Goal: Navigation & Orientation: Find specific page/section

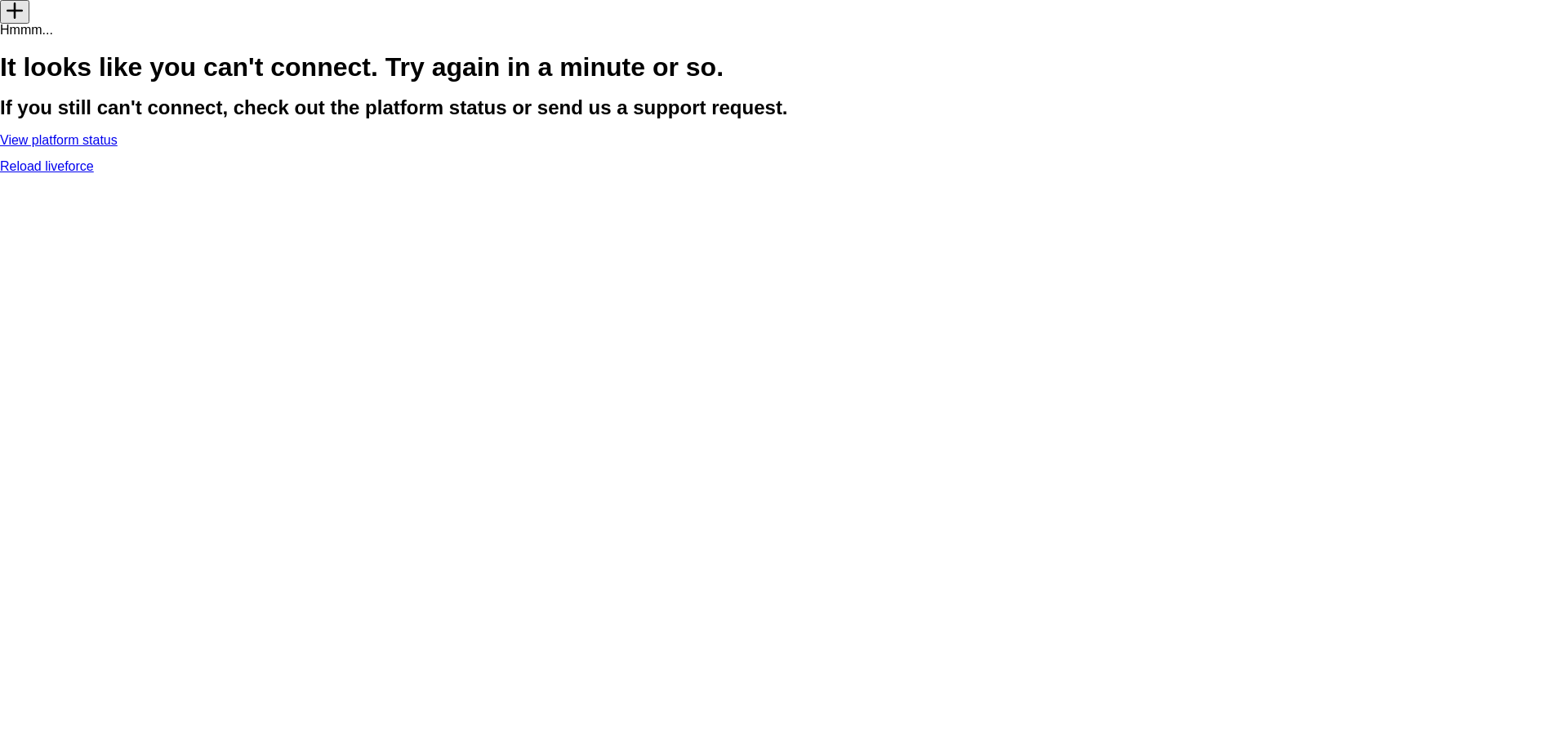
click at [118, 147] on link "View platform status" at bounding box center [59, 140] width 118 height 14
click at [94, 173] on link "Reload liveforce" at bounding box center [47, 166] width 94 height 14
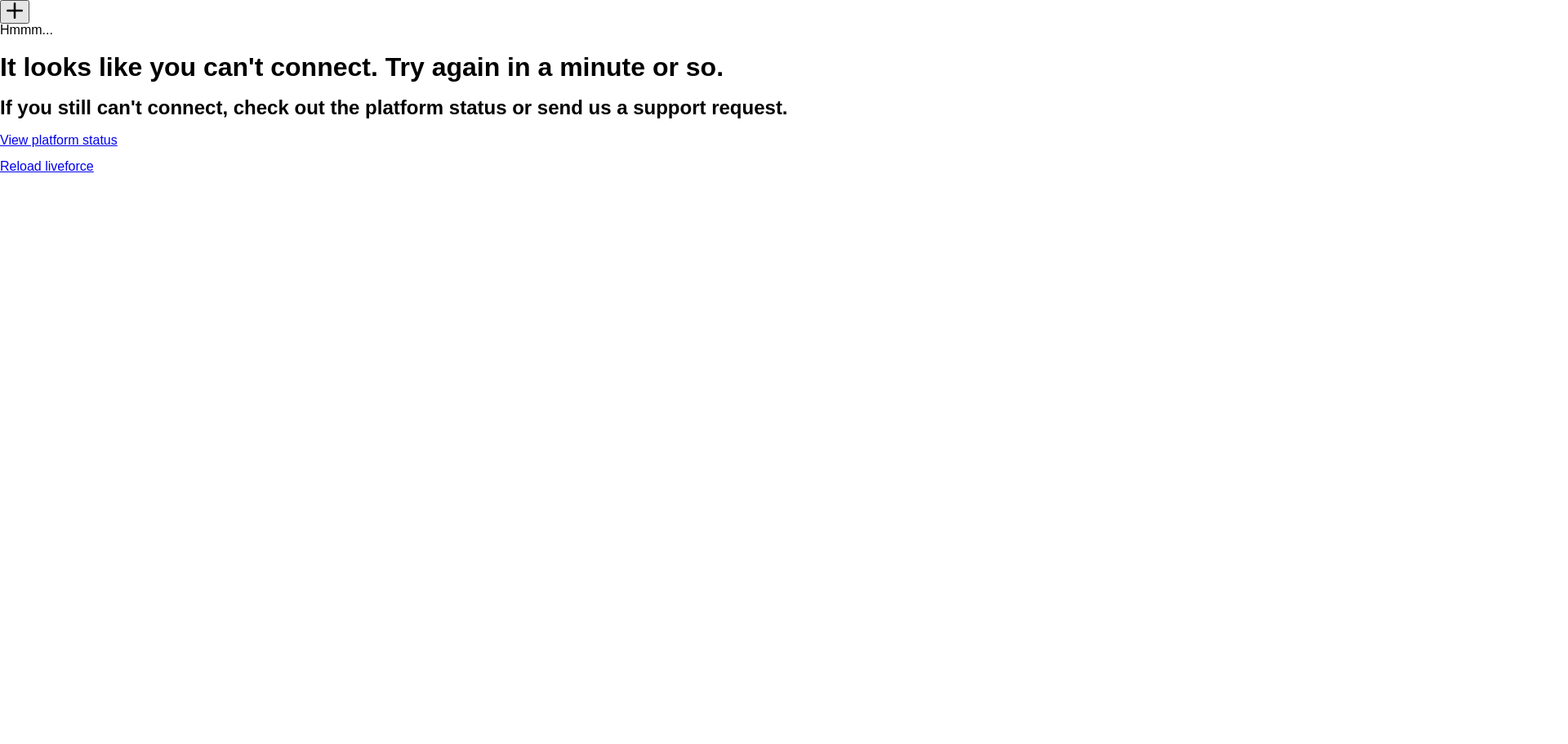
click at [94, 173] on link "Reload liveforce" at bounding box center [47, 166] width 94 height 14
